Goal: Transaction & Acquisition: Book appointment/travel/reservation

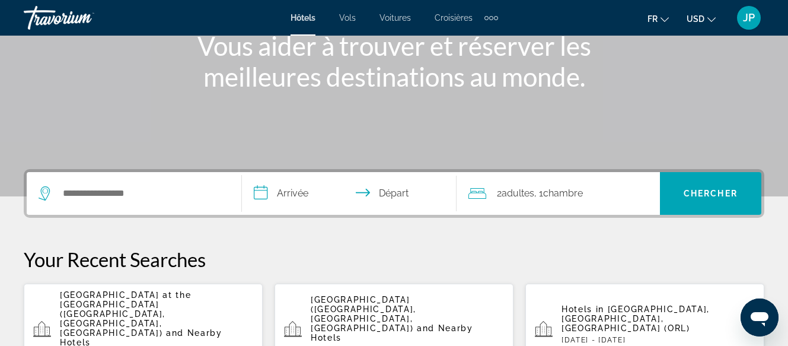
scroll to position [177, 0]
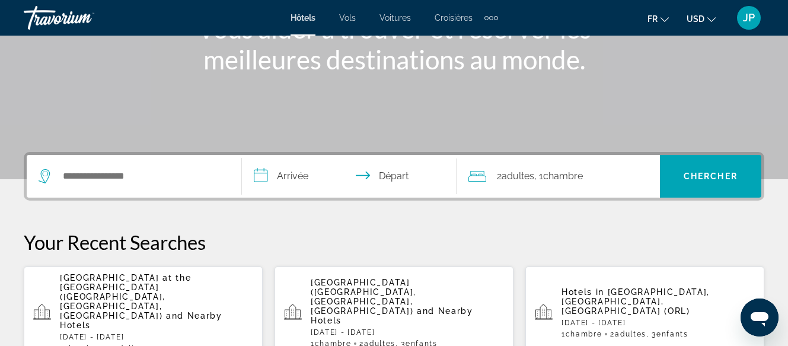
click at [165, 311] on span "and Nearby Hotels" at bounding box center [141, 320] width 162 height 19
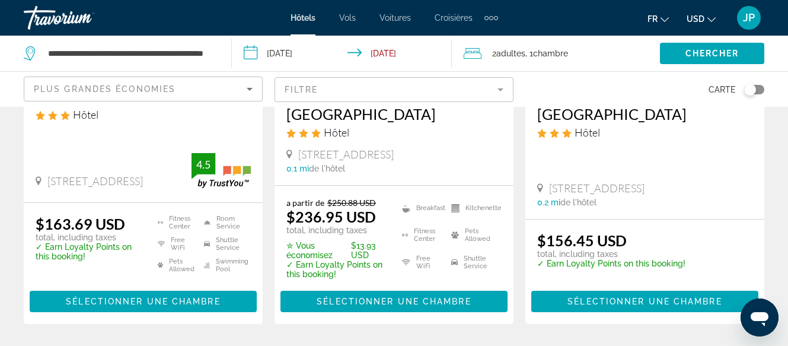
scroll to position [289, 0]
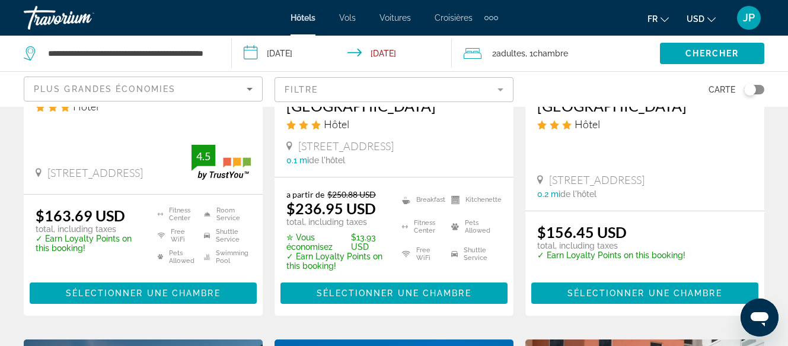
click at [692, 19] on span "USD" at bounding box center [695, 18] width 18 height 9
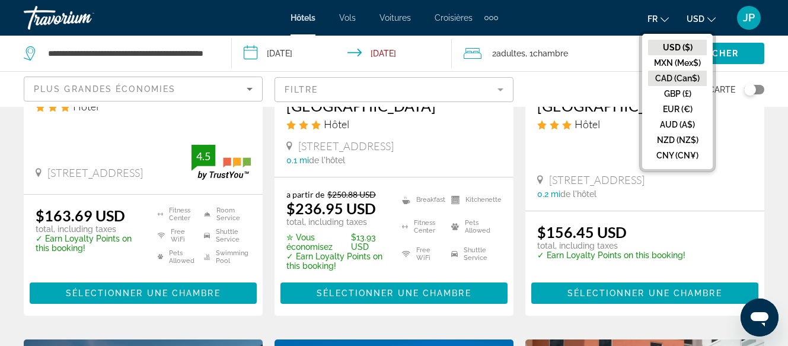
click at [678, 78] on button "CAD (Can$)" at bounding box center [677, 78] width 59 height 15
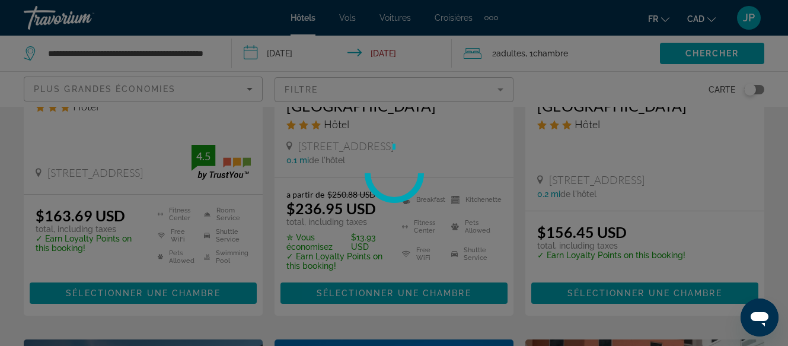
scroll to position [133, 0]
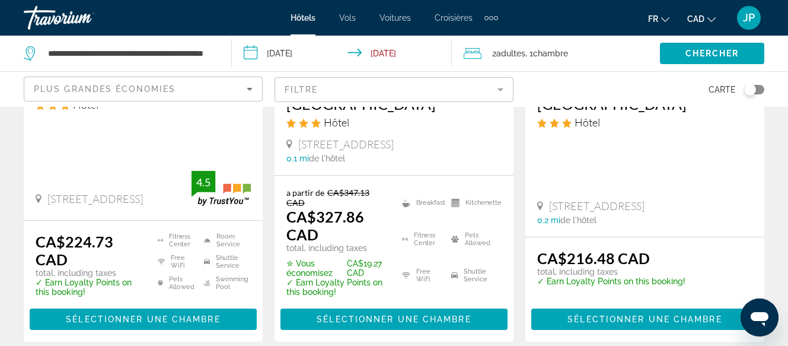
scroll to position [295, 0]
